Goal: Obtain resource: Download file/media

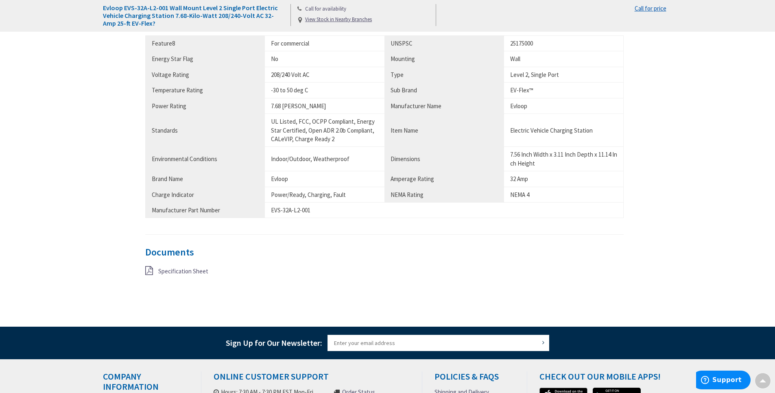
scroll to position [570, 0]
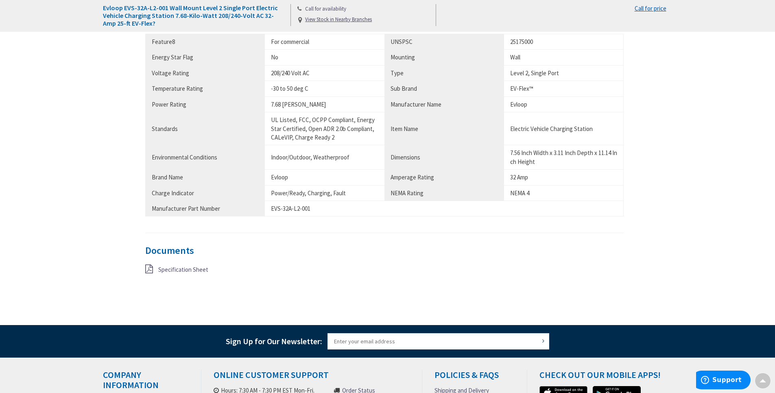
click at [179, 272] on span "Specification Sheet" at bounding box center [183, 270] width 50 height 8
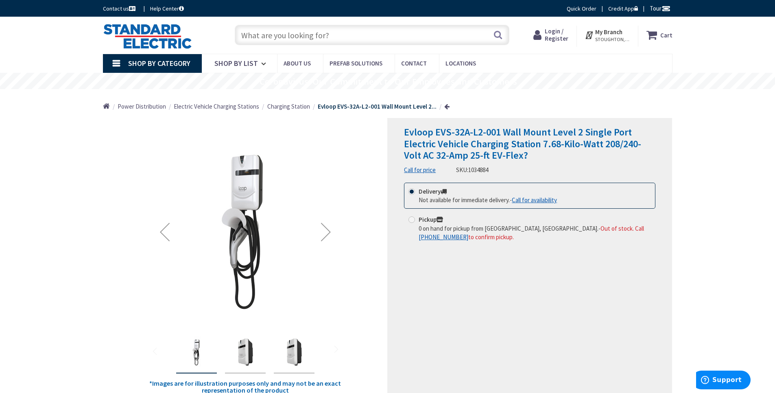
click at [332, 231] on div "Next" at bounding box center [326, 232] width 33 height 33
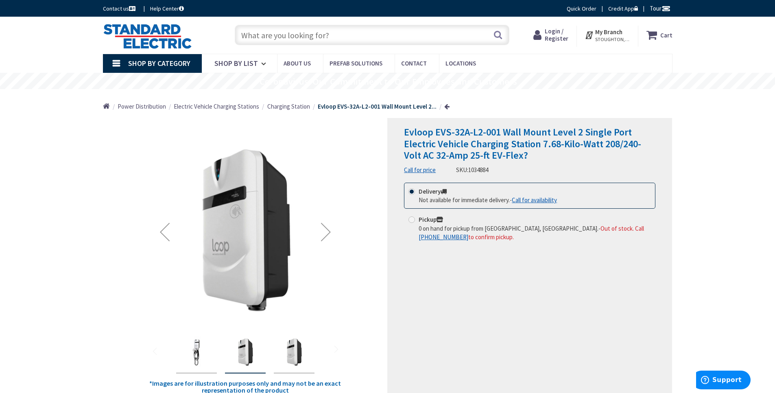
click at [325, 235] on div "Next" at bounding box center [326, 232] width 33 height 33
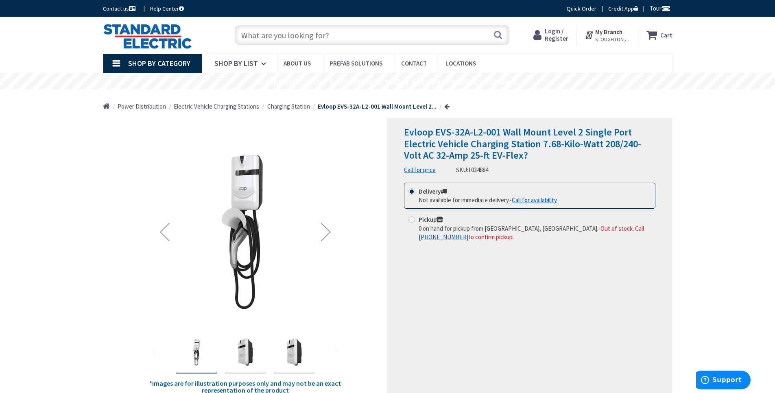
click at [325, 235] on div "Next" at bounding box center [326, 232] width 33 height 33
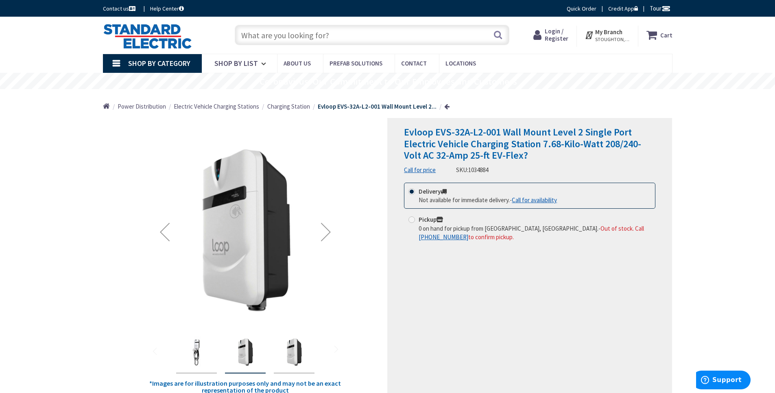
click at [162, 233] on div "Previous" at bounding box center [164, 232] width 33 height 33
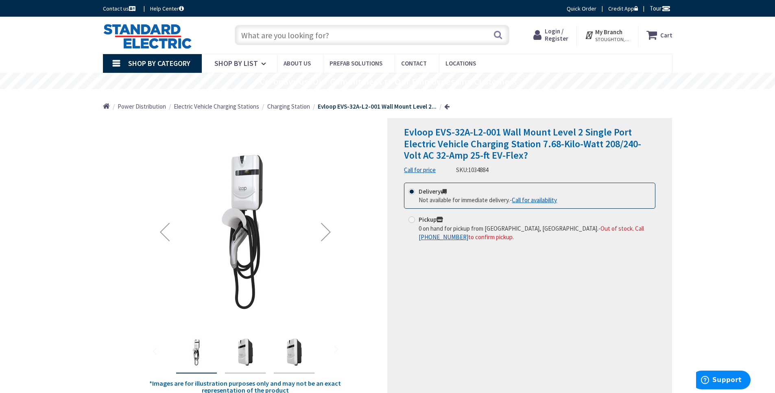
click at [157, 236] on div "Previous" at bounding box center [164, 232] width 33 height 33
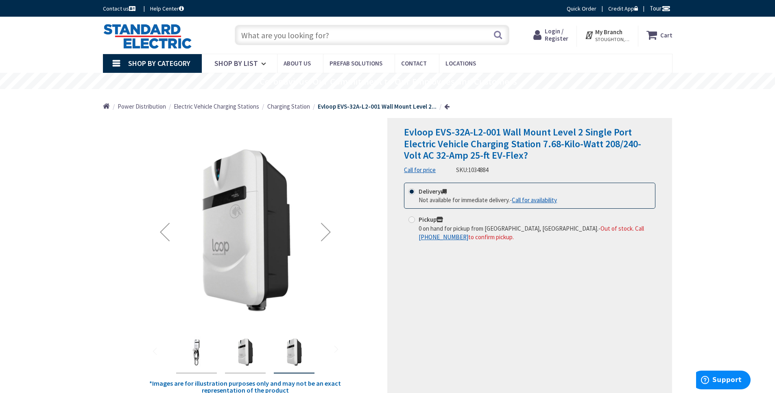
click at [169, 231] on div "Previous" at bounding box center [164, 232] width 33 height 33
